Goal: Task Accomplishment & Management: Use online tool/utility

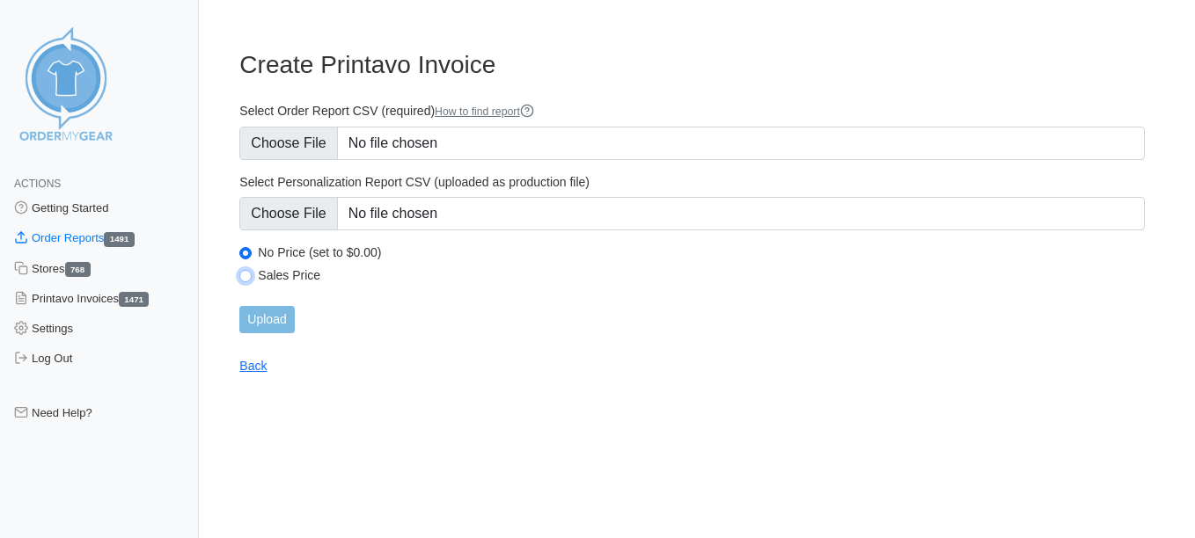
click at [246, 274] on input "Sales Price" at bounding box center [245, 276] width 12 height 12
radio input "true"
click at [280, 318] on input "Upload" at bounding box center [266, 319] width 55 height 27
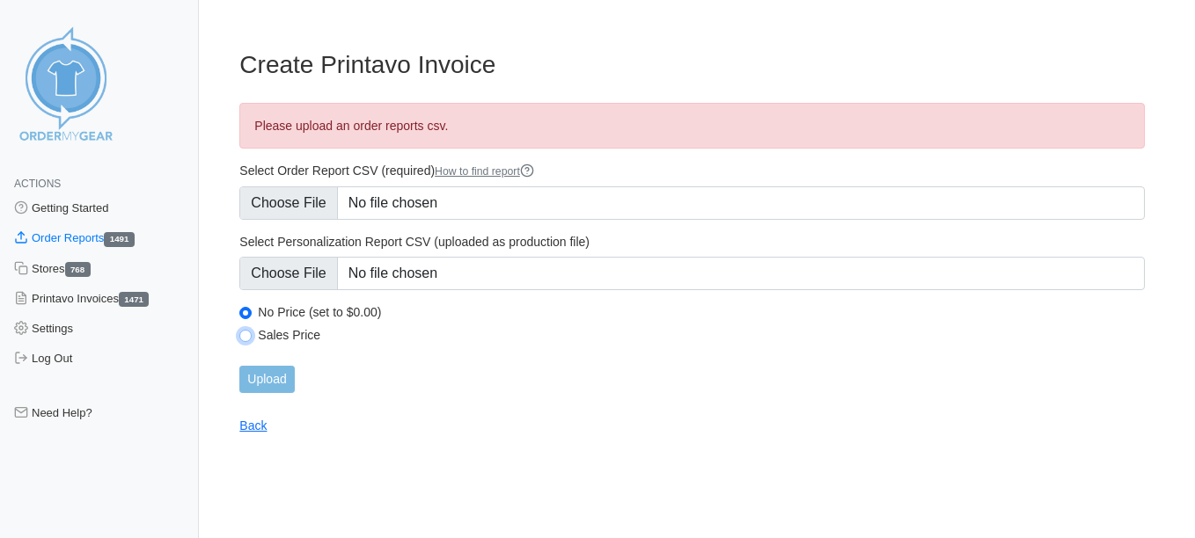
click at [249, 337] on input "Sales Price" at bounding box center [245, 336] width 12 height 12
radio input "true"
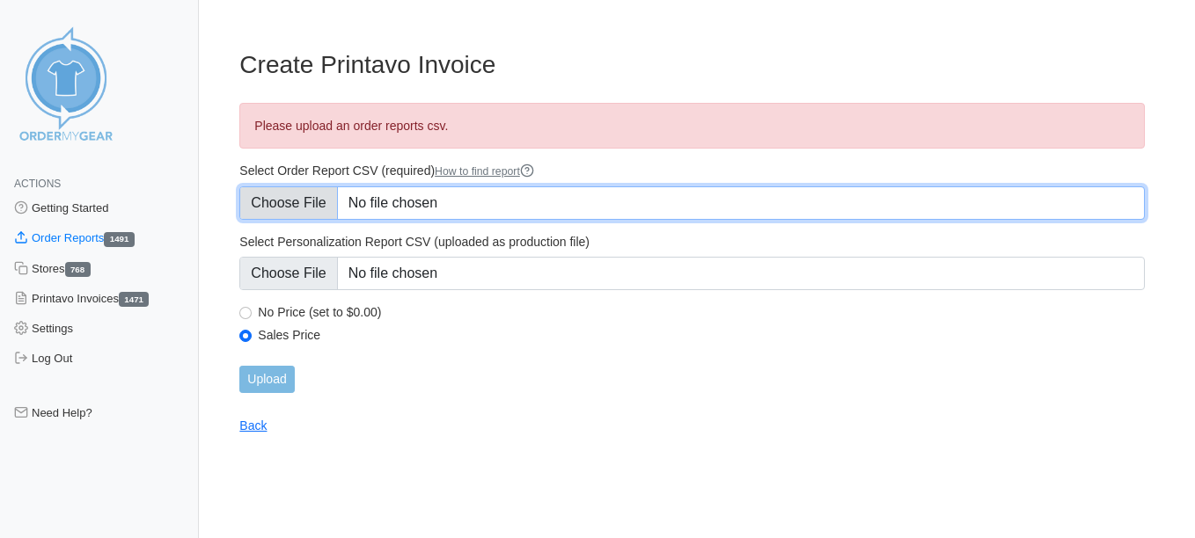
click at [274, 216] on input "Select Order Report CSV (required) How to find report" at bounding box center [691, 202] width 905 height 33
type input "C:\fakepath\C2ZCW_order_report (1).csv"
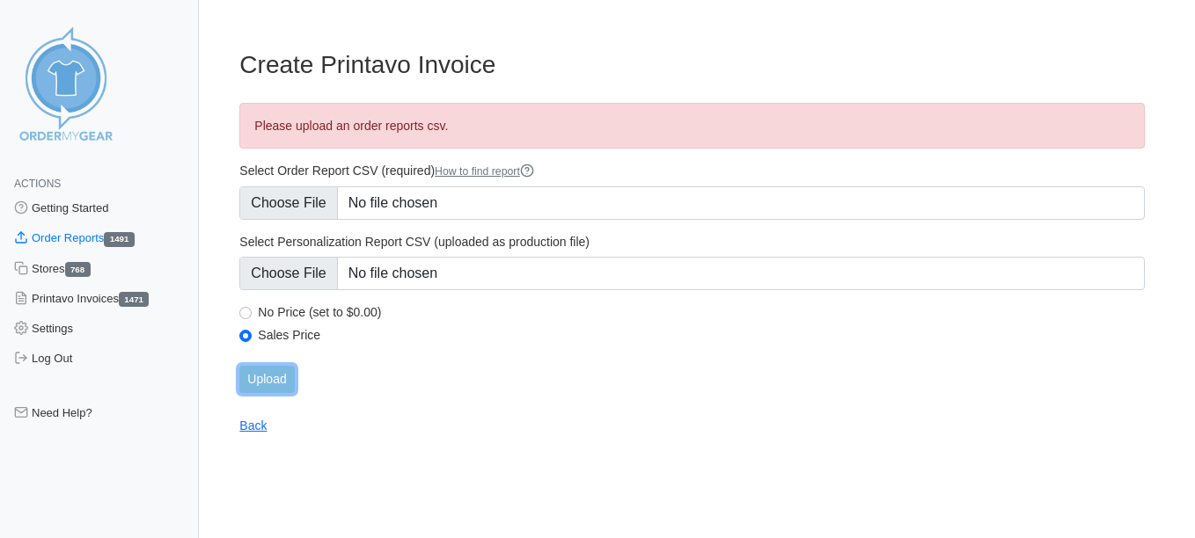
click at [268, 376] on input "Upload" at bounding box center [266, 379] width 55 height 27
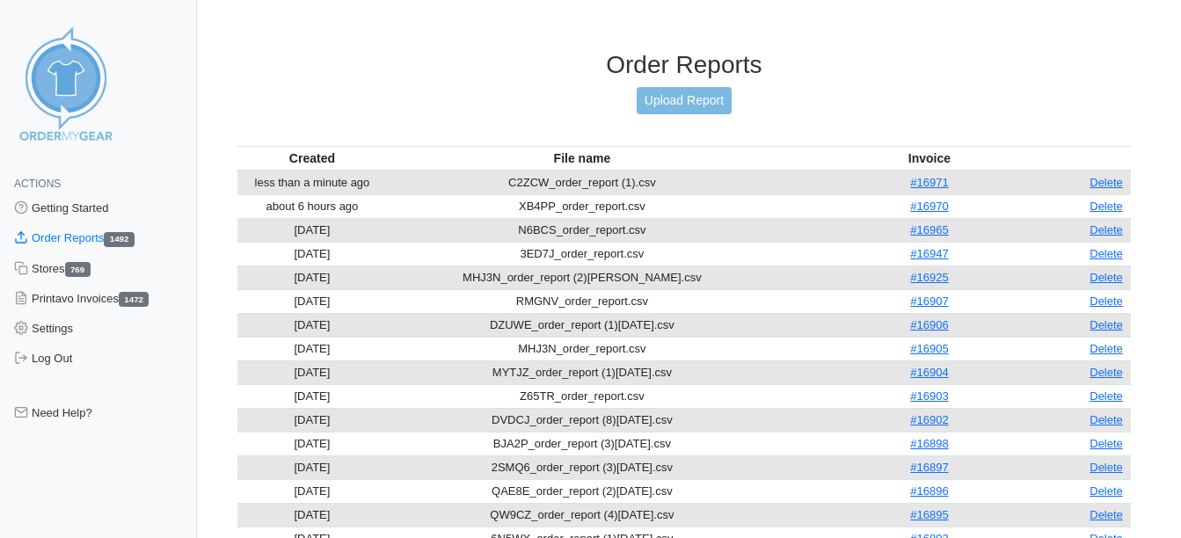
click at [719, 93] on link "Upload Report" at bounding box center [684, 100] width 95 height 27
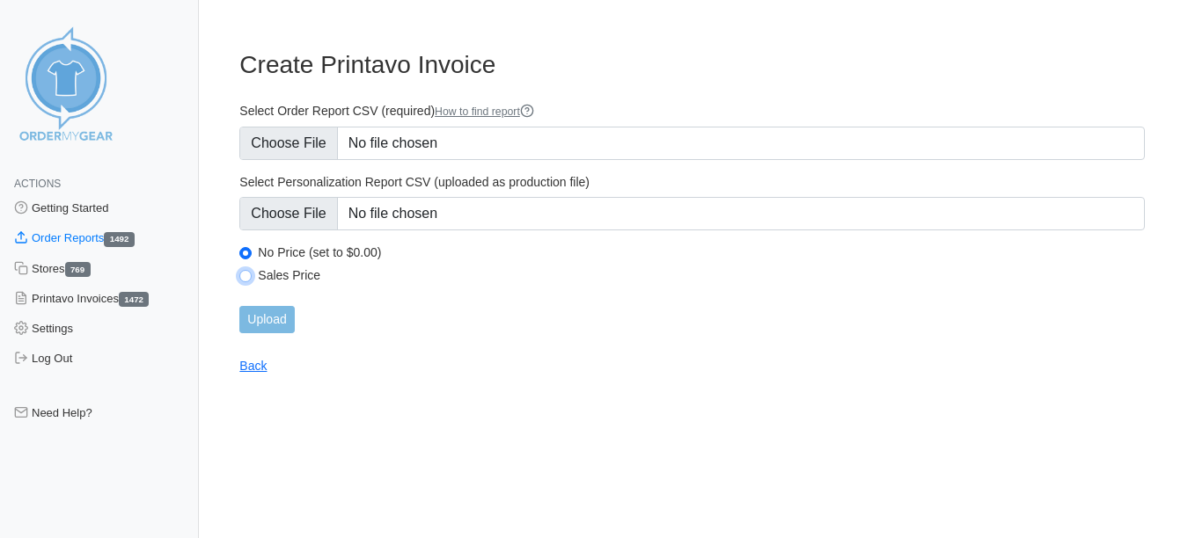
click at [247, 279] on input "Sales Price" at bounding box center [245, 276] width 12 height 12
radio input "true"
click at [276, 315] on input "Upload" at bounding box center [266, 319] width 55 height 27
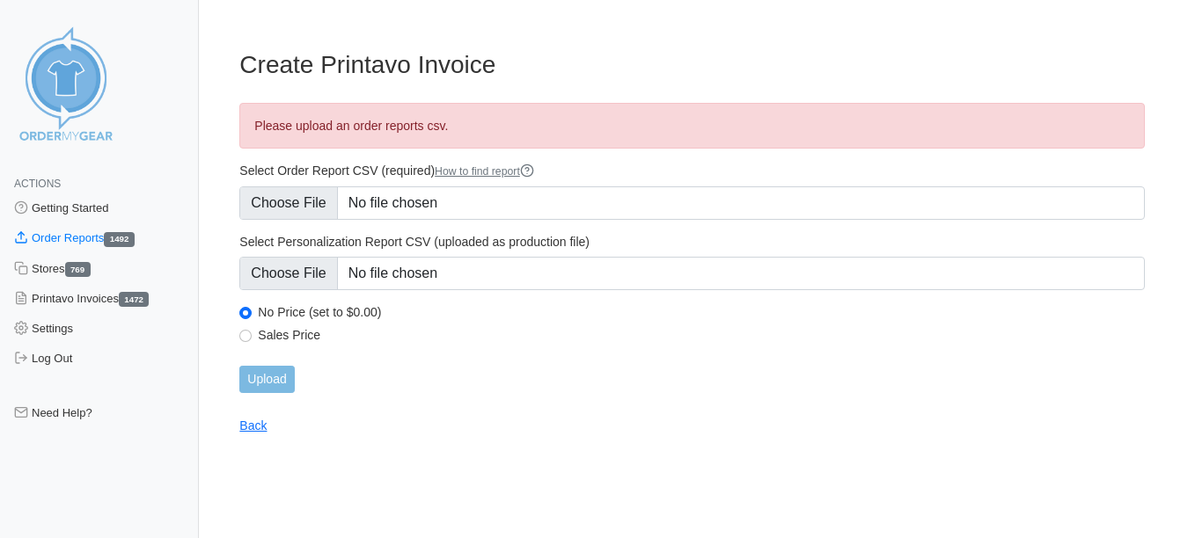
click at [253, 339] on div "Sales Price" at bounding box center [691, 337] width 905 height 21
click at [252, 337] on div "Sales Price" at bounding box center [691, 337] width 905 height 21
click at [250, 333] on input "Sales Price" at bounding box center [245, 336] width 12 height 12
radio input "true"
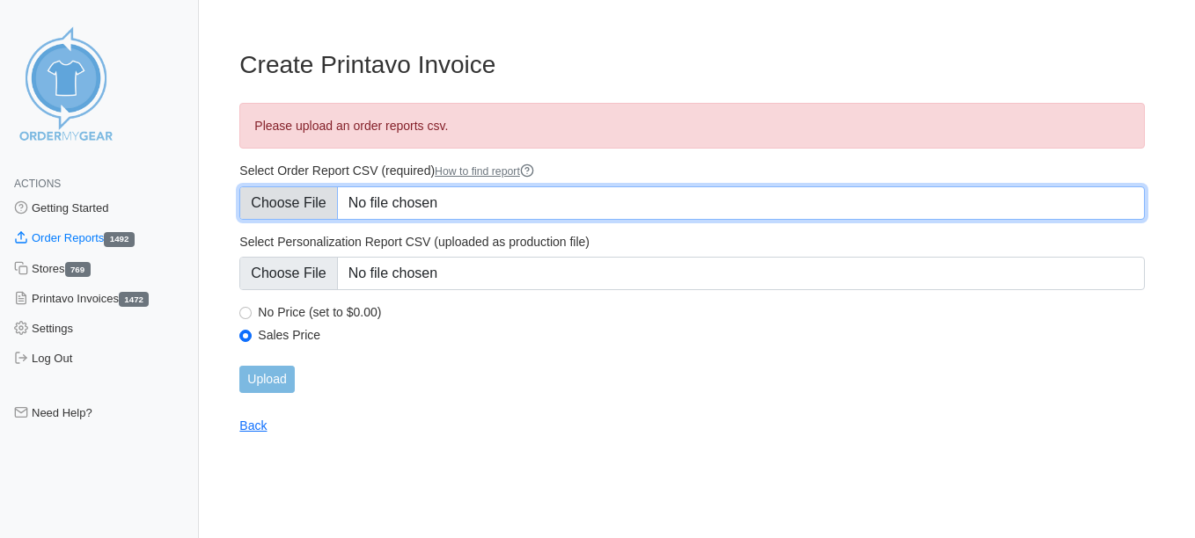
click at [304, 209] on input "Select Order Report CSV (required) How to find report" at bounding box center [691, 202] width 905 height 33
type input "C:\fakepath\2B8NC_order_report.csv"
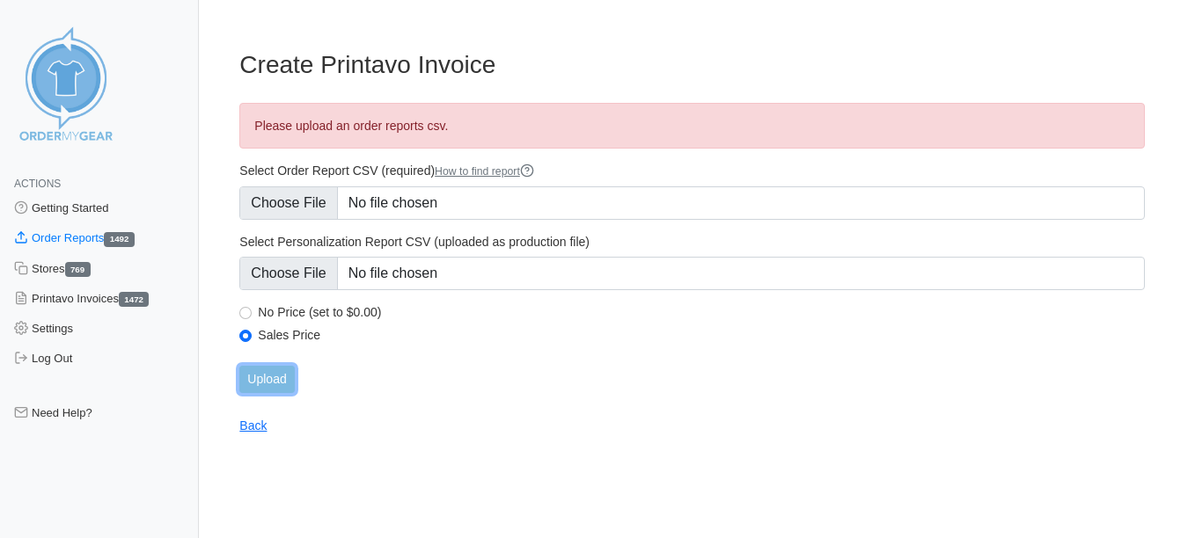
click at [259, 366] on input "Upload" at bounding box center [266, 379] width 55 height 27
